Goal: Task Accomplishment & Management: Use online tool/utility

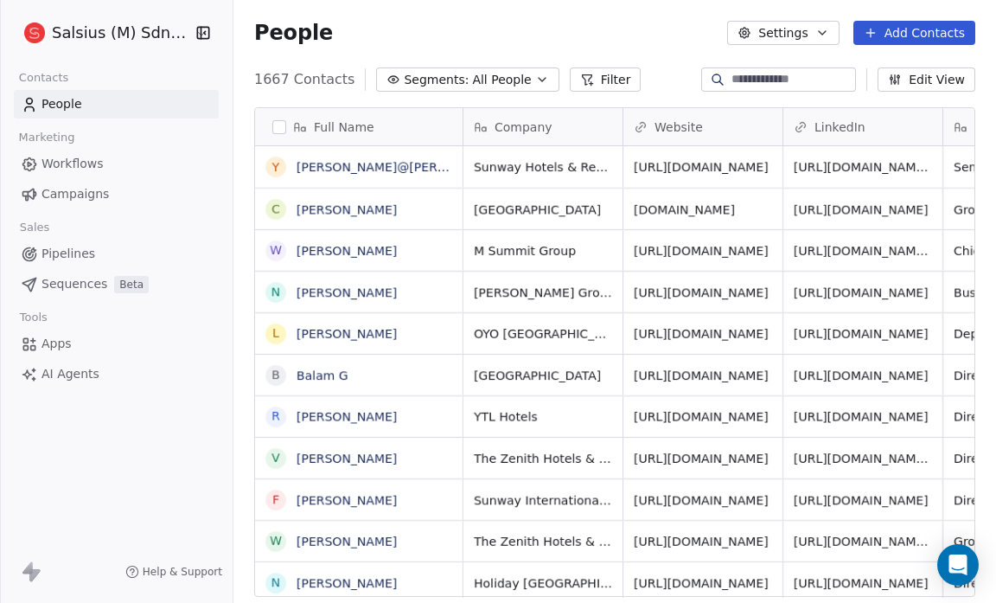
scroll to position [520, 752]
click at [801, 30] on button "Settings" at bounding box center [783, 33] width 112 height 24
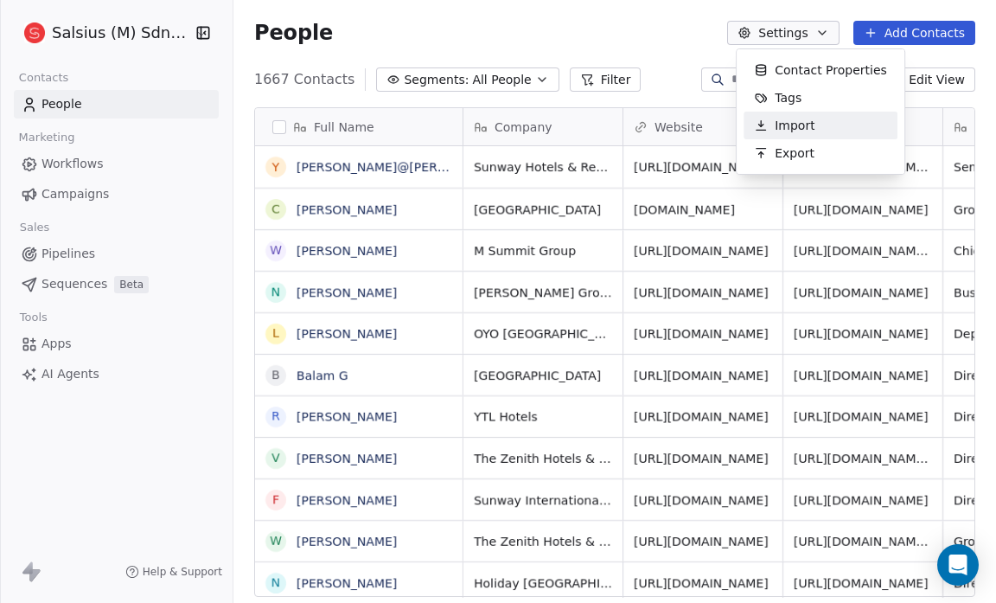
click at [815, 124] on div "Import" at bounding box center [784, 126] width 81 height 28
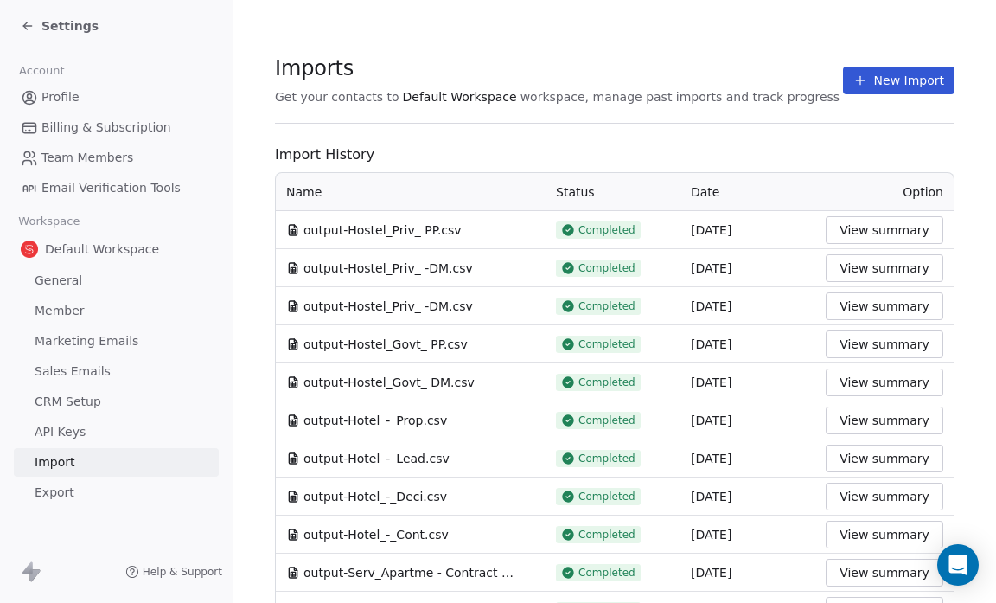
click at [37, 24] on div "Settings" at bounding box center [60, 25] width 78 height 17
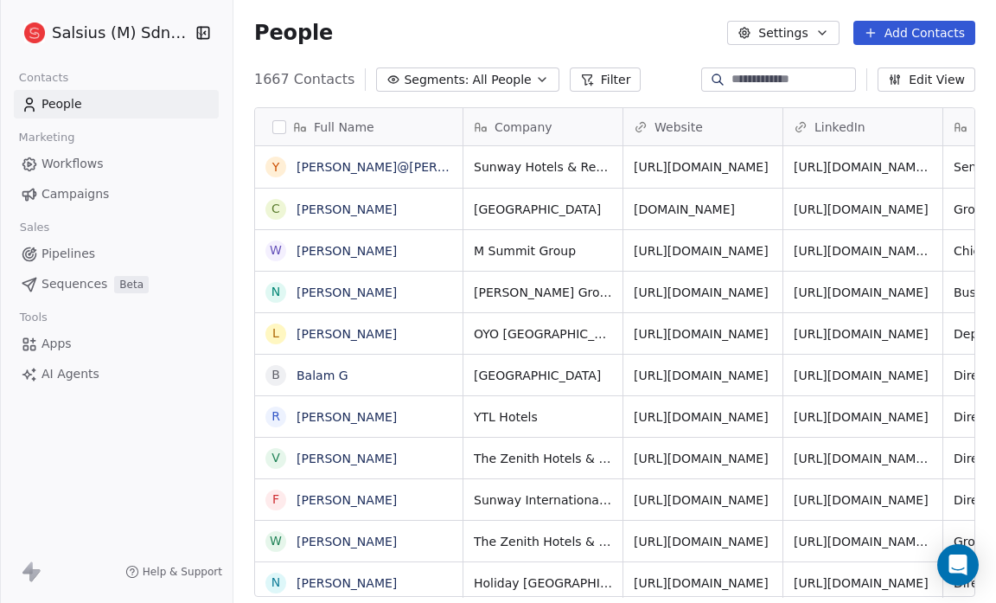
scroll to position [520, 752]
click at [824, 30] on icon "button" at bounding box center [823, 33] width 14 height 14
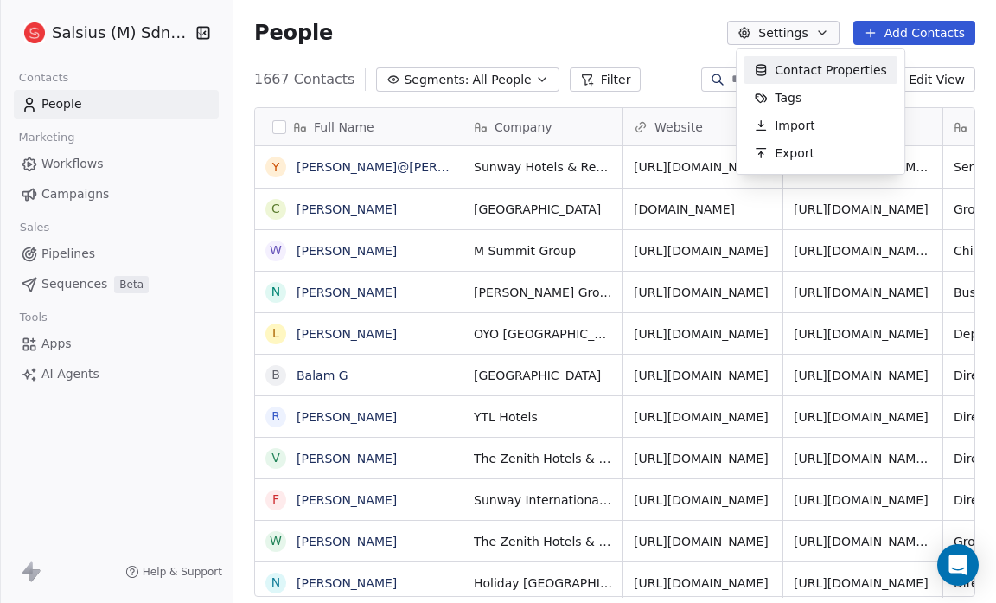
click at [828, 29] on html "Salsius (M) Sdn Bhd Contacts People Marketing Workflows Campaigns Sales Pipelin…" at bounding box center [498, 301] width 996 height 603
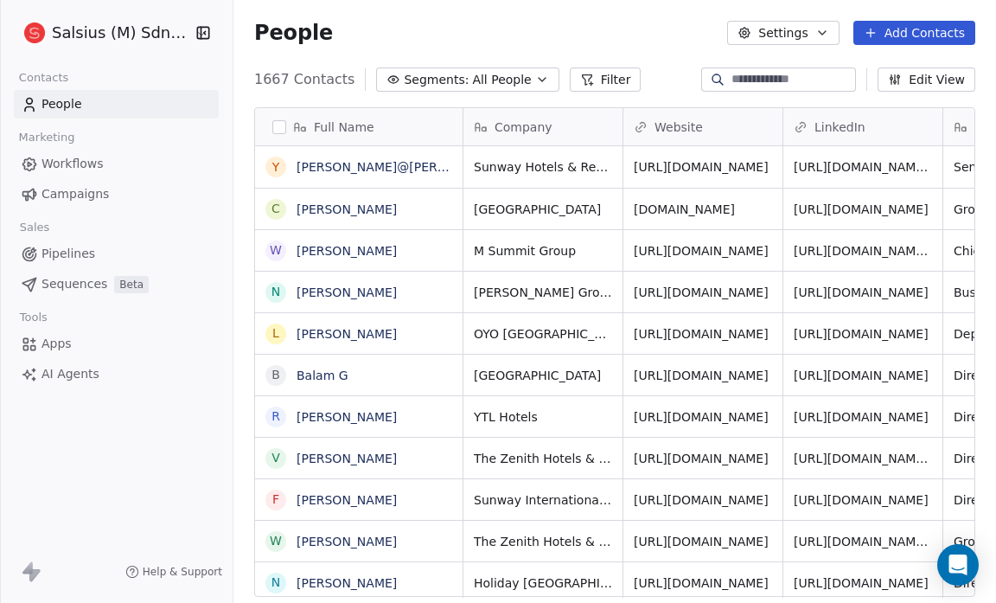
click at [48, 339] on span "Apps" at bounding box center [57, 344] width 30 height 18
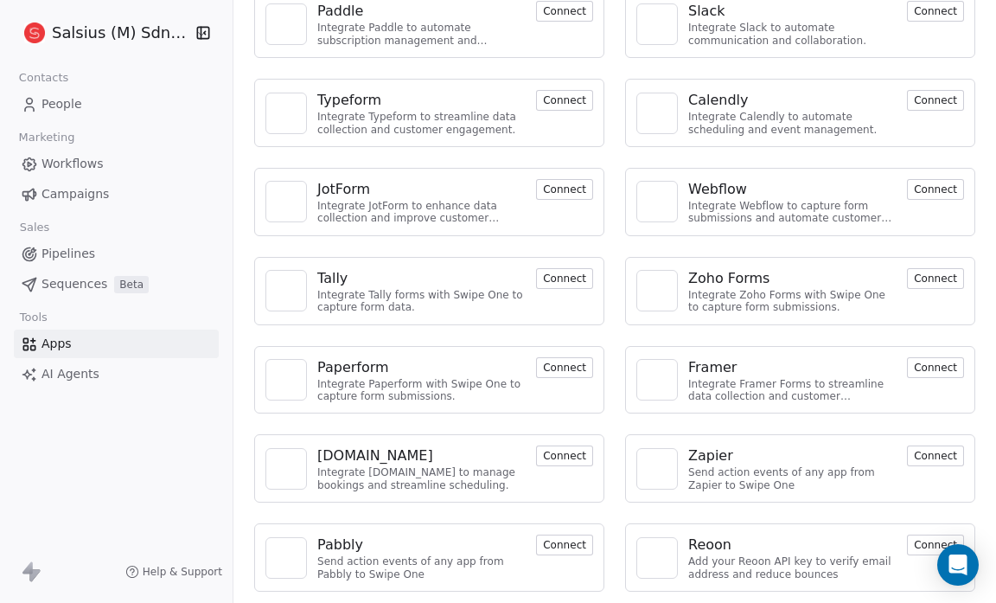
scroll to position [466, 0]
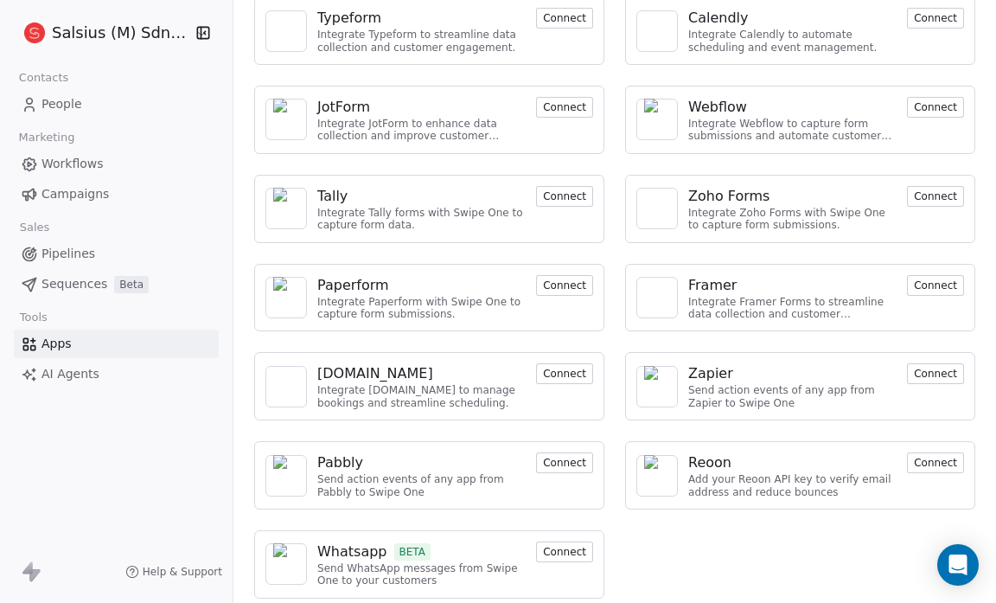
drag, startPoint x: 282, startPoint y: 117, endPoint x: 74, endPoint y: 391, distance: 343.9
click at [74, 391] on div "Salsius (M) Sdn Bhd Contacts People Marketing Workflows Campaigns Sales Pipelin…" at bounding box center [116, 301] width 233 height 603
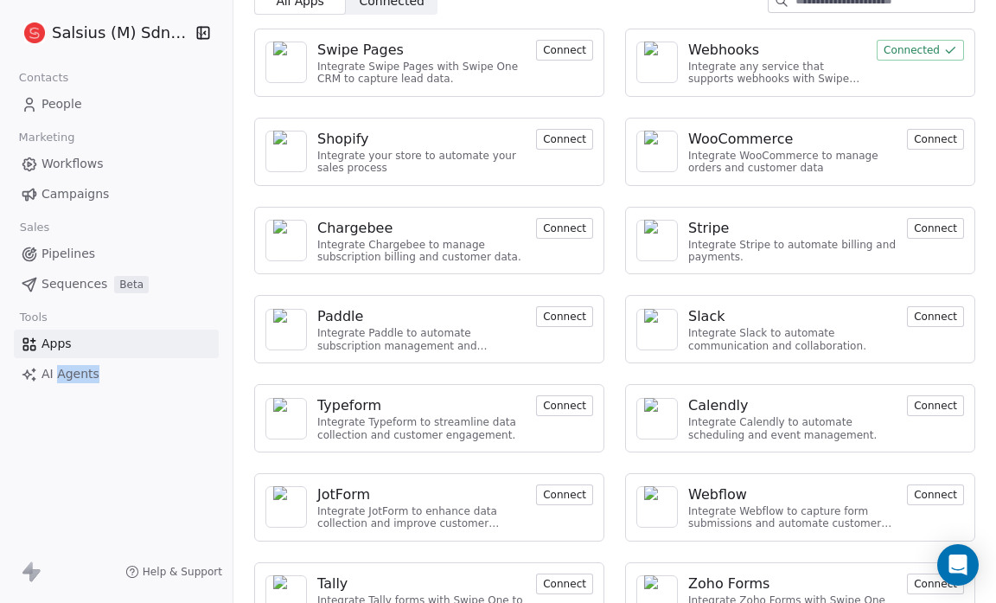
scroll to position [0, 0]
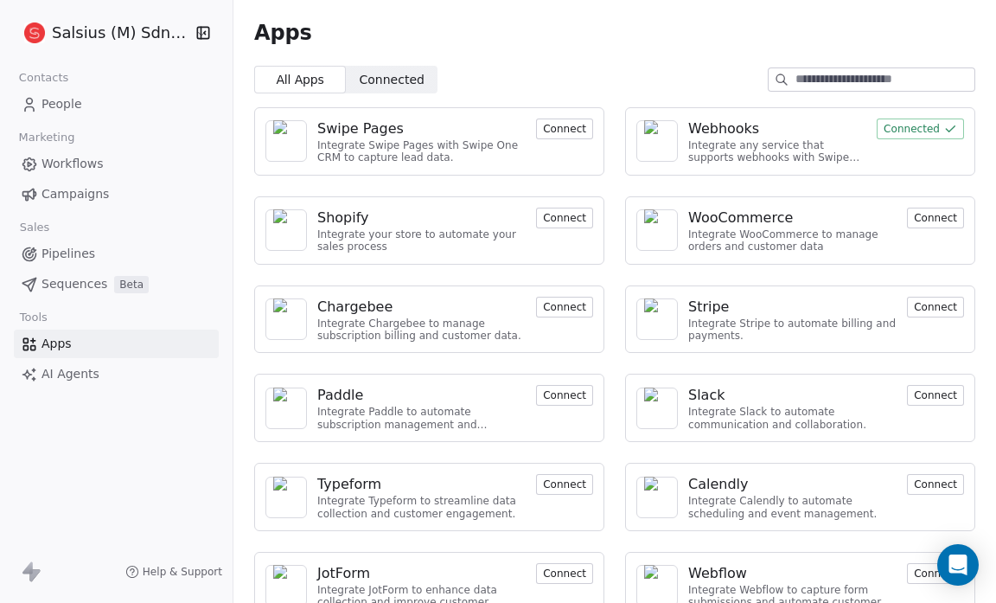
click at [717, 143] on div "Integrate any service that supports webhooks with Swipe One to capture and auto…" at bounding box center [777, 151] width 178 height 25
click at [711, 125] on div "Webhooks" at bounding box center [723, 128] width 71 height 21
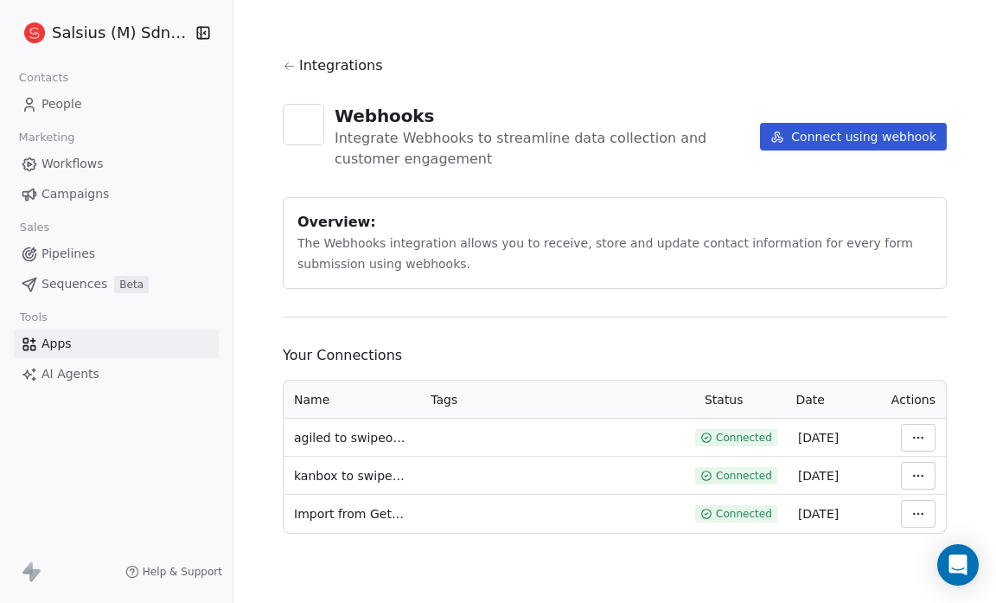
click at [918, 472] on html "Salsius (M) Sdn Bhd Contacts People Marketing Workflows Campaigns Sales Pipelin…" at bounding box center [498, 301] width 996 height 603
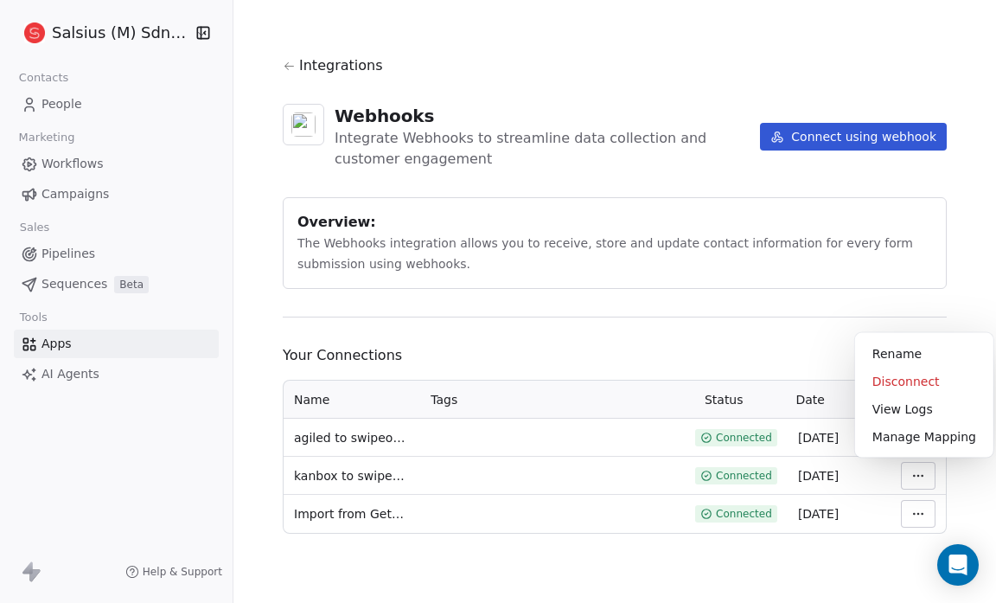
click at [482, 572] on html "Salsius (M) Sdn Bhd Contacts People Marketing Workflows Campaigns Sales Pipelin…" at bounding box center [498, 301] width 996 height 603
